Goal: Find specific page/section: Find specific page/section

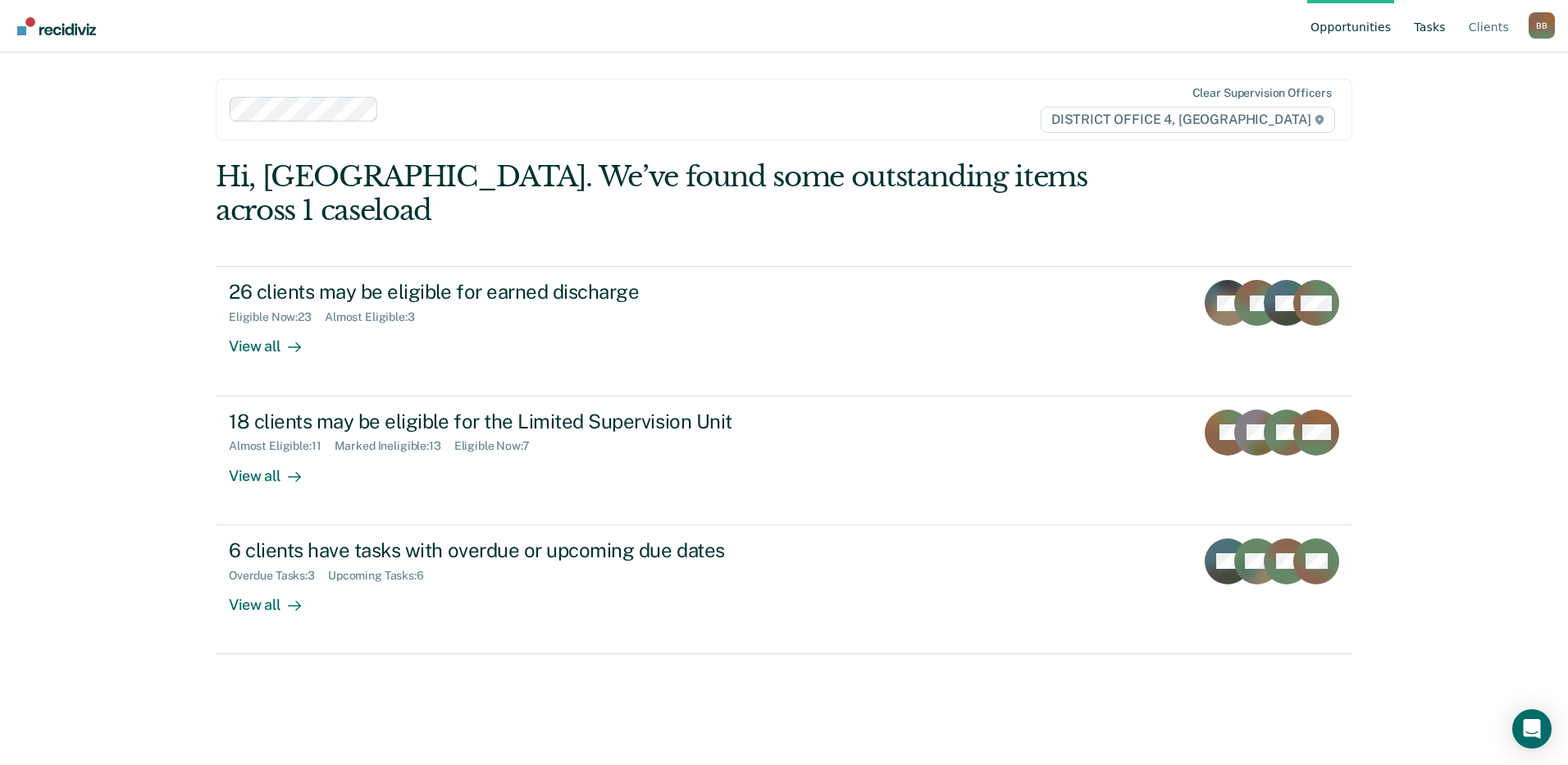
click at [1435, 27] on link "Tasks" at bounding box center [1430, 26] width 39 height 52
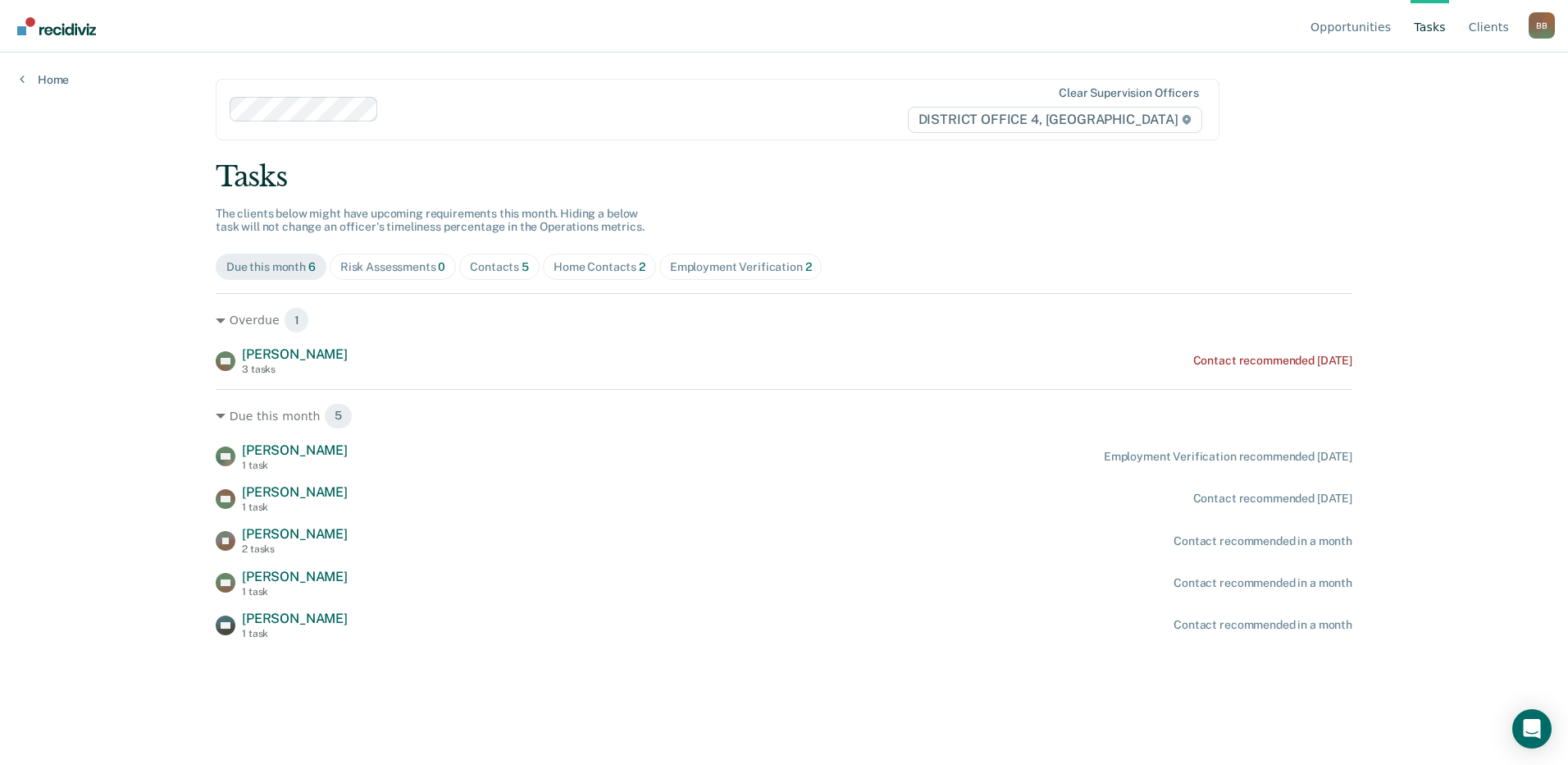
click at [602, 268] on div "Home Contacts 2" at bounding box center [600, 267] width 92 height 14
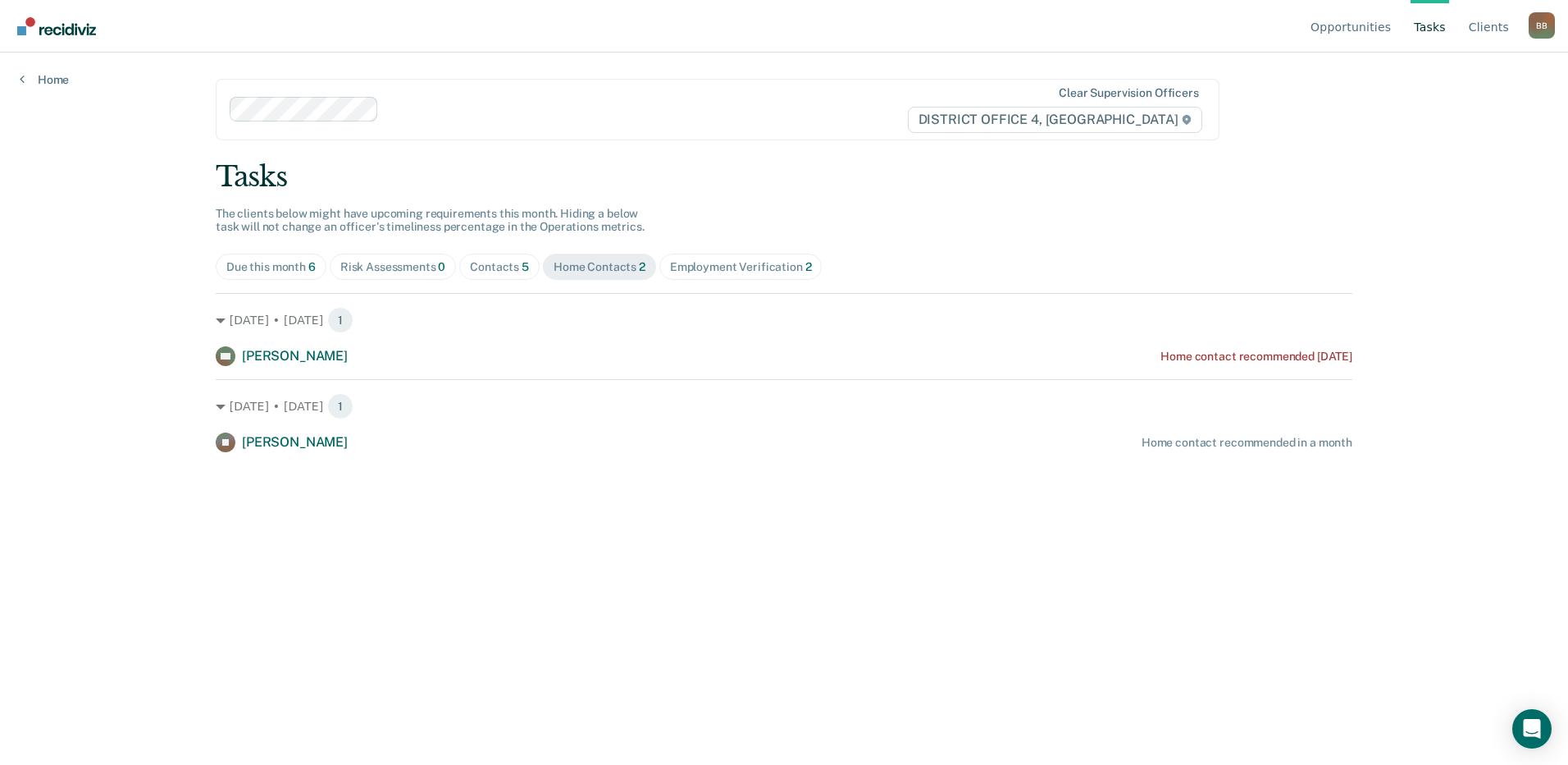
click at [740, 272] on div "Employment Verification 2" at bounding box center [741, 267] width 142 height 14
click at [518, 267] on div "Contacts 5" at bounding box center [500, 267] width 59 height 14
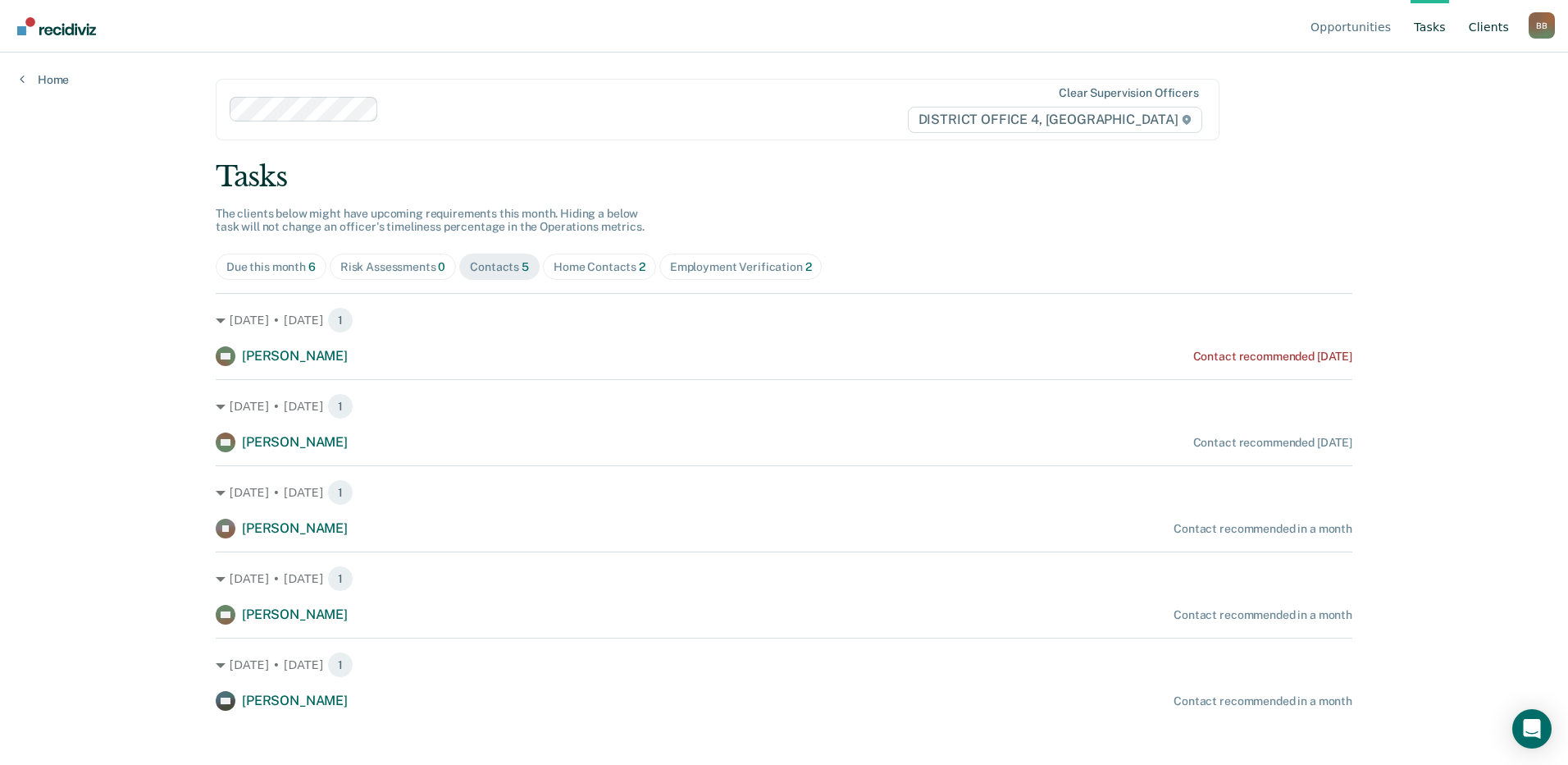
click at [1492, 24] on link "Client s" at bounding box center [1488, 26] width 47 height 52
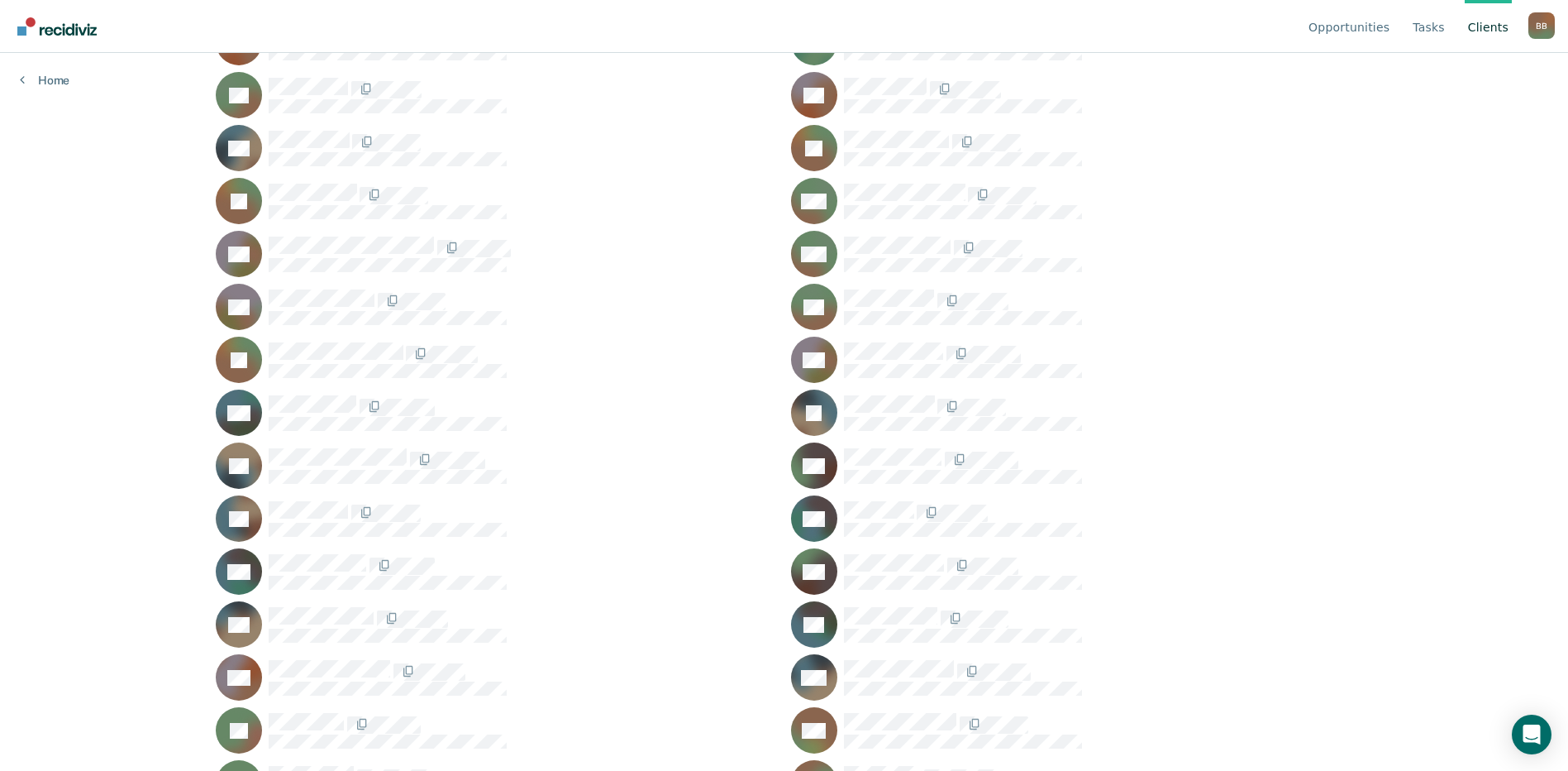
scroll to position [413, 0]
